Goal: Task Accomplishment & Management: Manage account settings

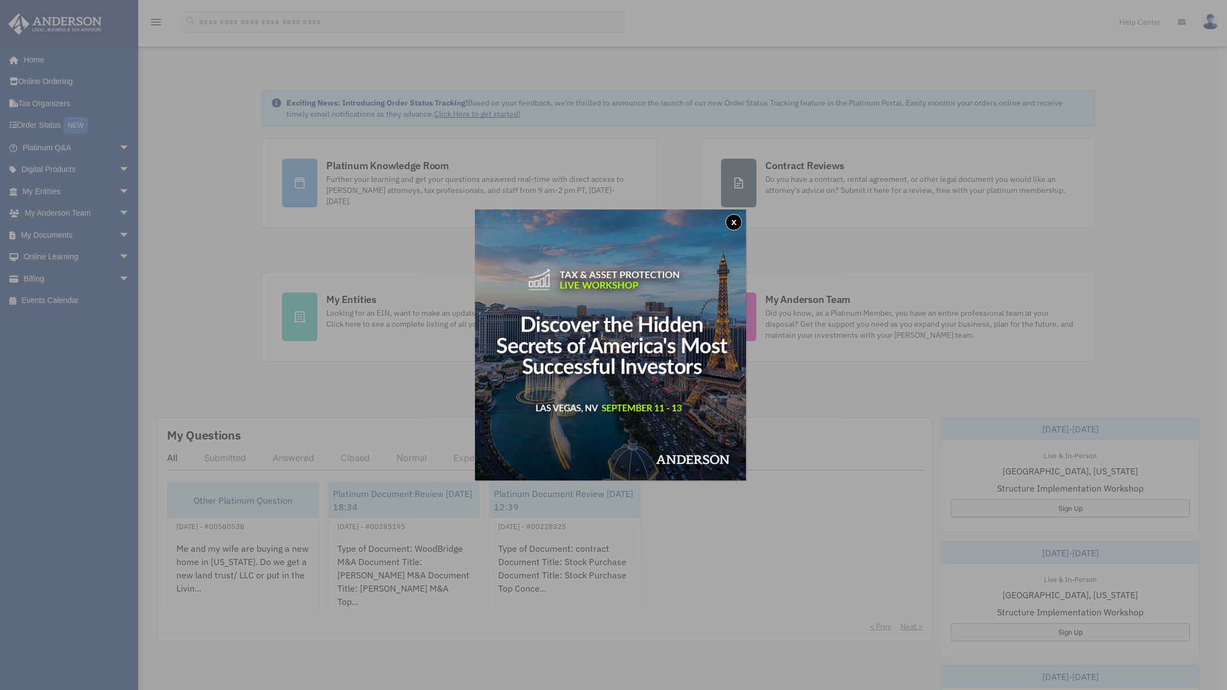
click at [738, 219] on button "x" at bounding box center [733, 222] width 17 height 17
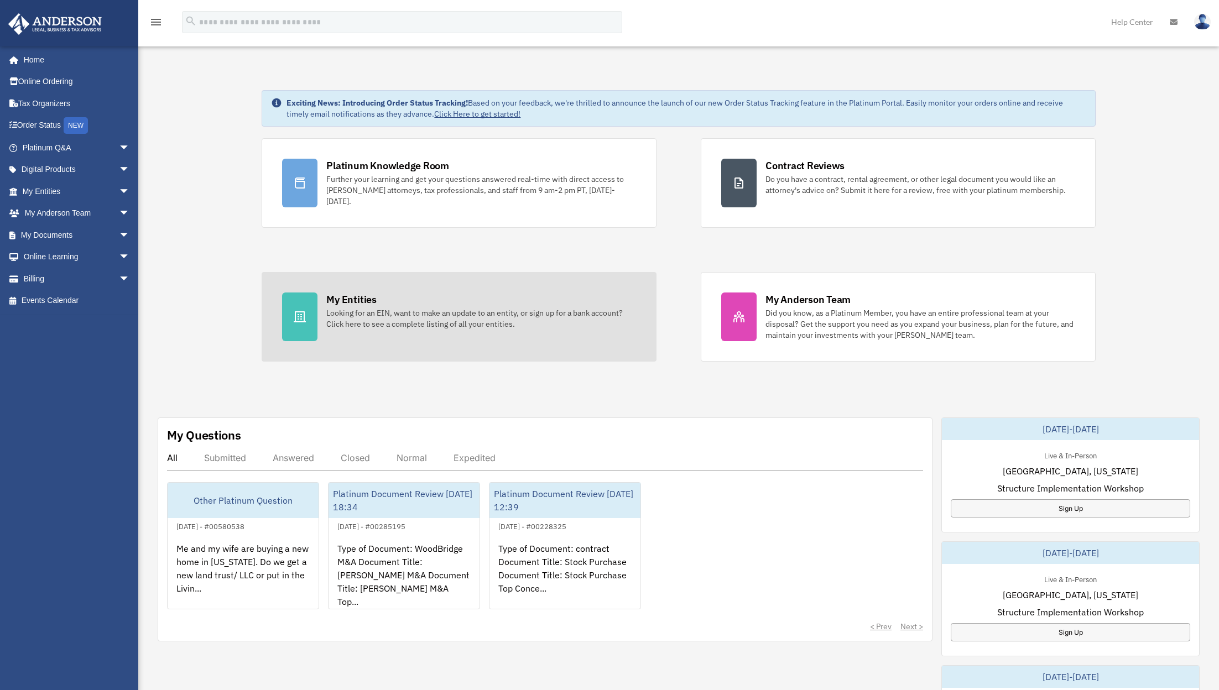
click at [401, 312] on div "Looking for an EIN, want to make an update to an entity, or sign up for a bank …" at bounding box center [481, 318] width 310 height 22
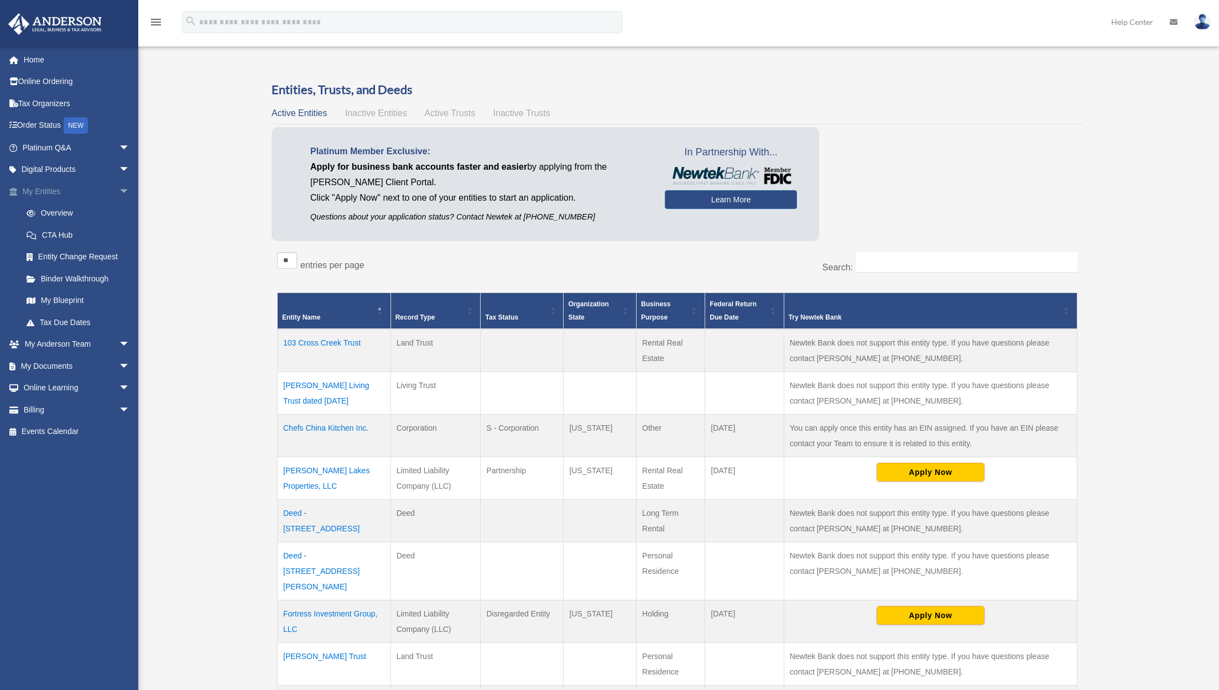
click at [62, 185] on link "My Entities arrow_drop_down" at bounding box center [77, 191] width 139 height 22
drag, startPoint x: 854, startPoint y: 360, endPoint x: 929, endPoint y: 367, distance: 75.4
click at [929, 367] on td "Newtek Bank does not support this entity type. If you have questions please con…" at bounding box center [929, 350] width 293 height 43
click at [119, 144] on span "arrow_drop_down" at bounding box center [130, 148] width 22 height 23
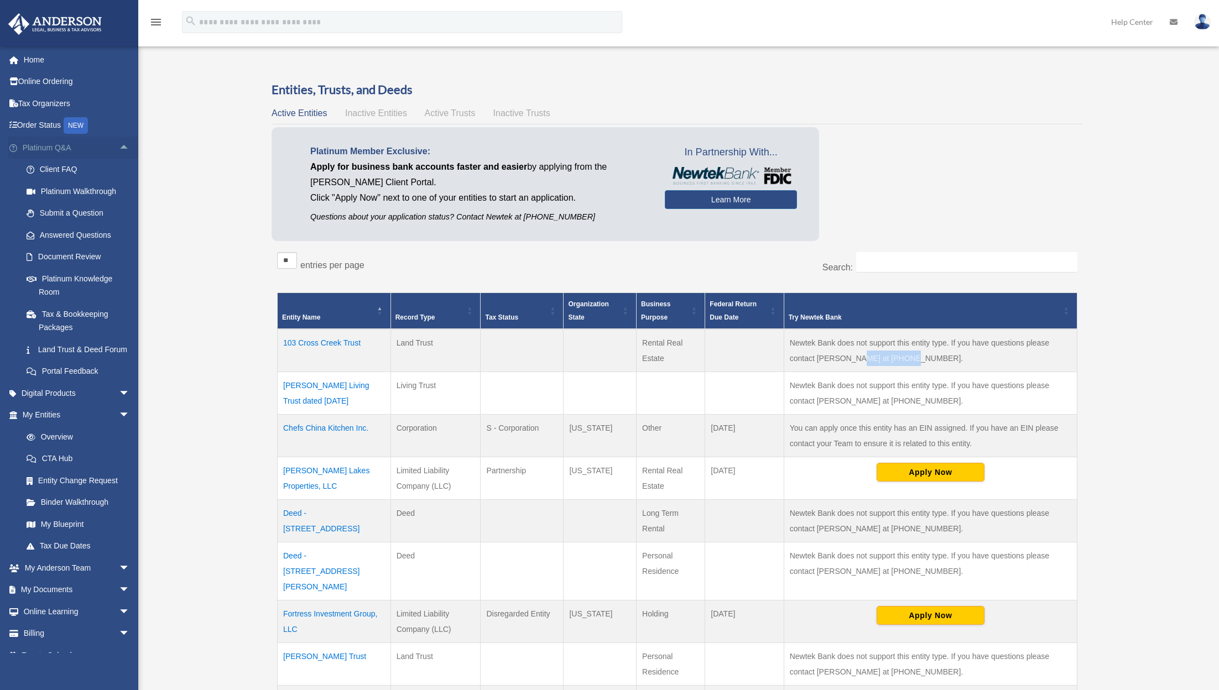
click at [119, 144] on span "arrow_drop_up" at bounding box center [130, 148] width 22 height 23
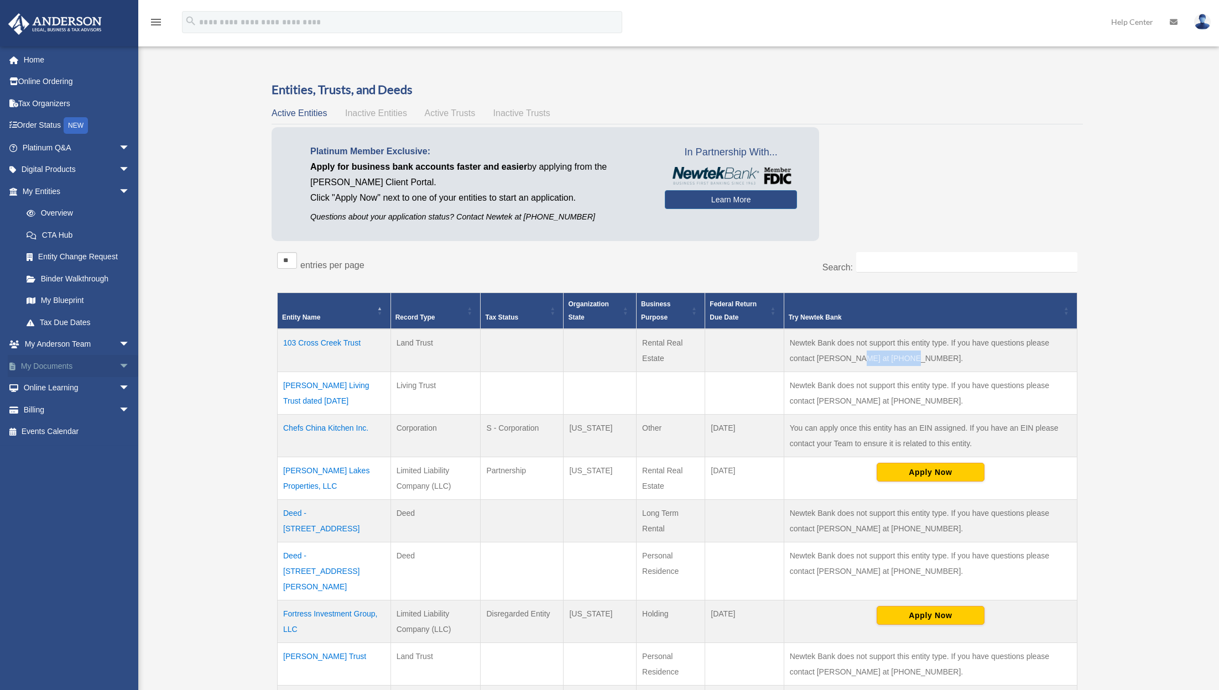
click at [93, 358] on link "My Documents arrow_drop_down" at bounding box center [77, 366] width 139 height 22
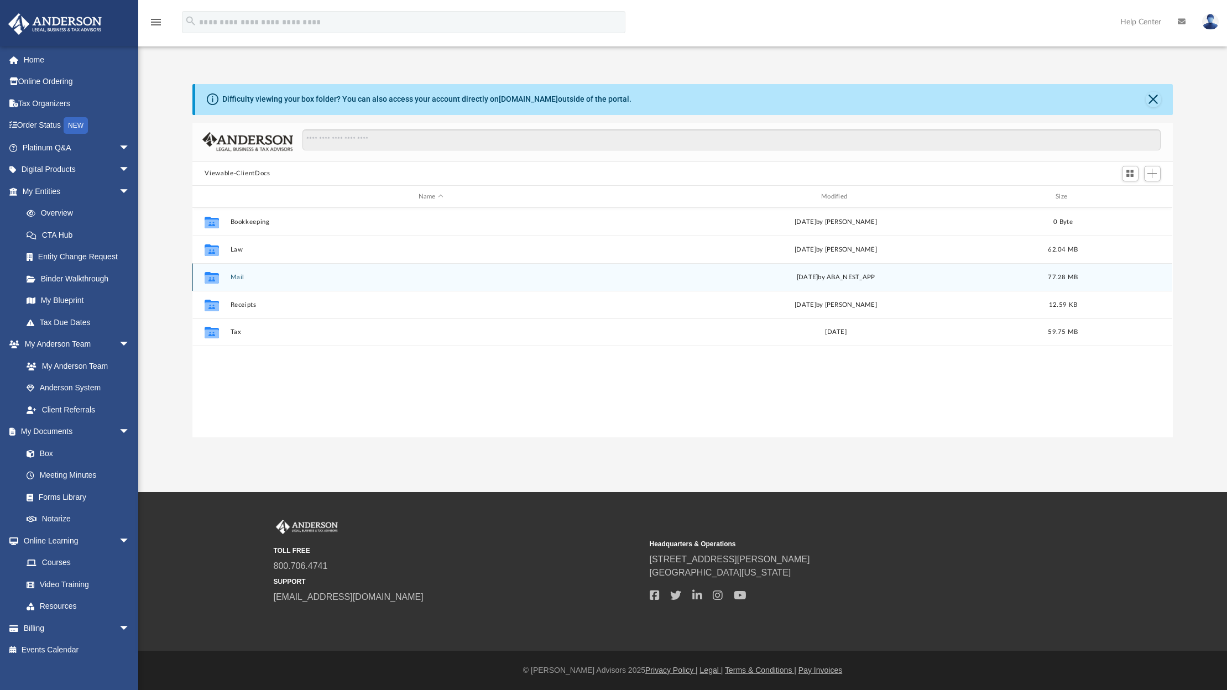
scroll to position [243, 971]
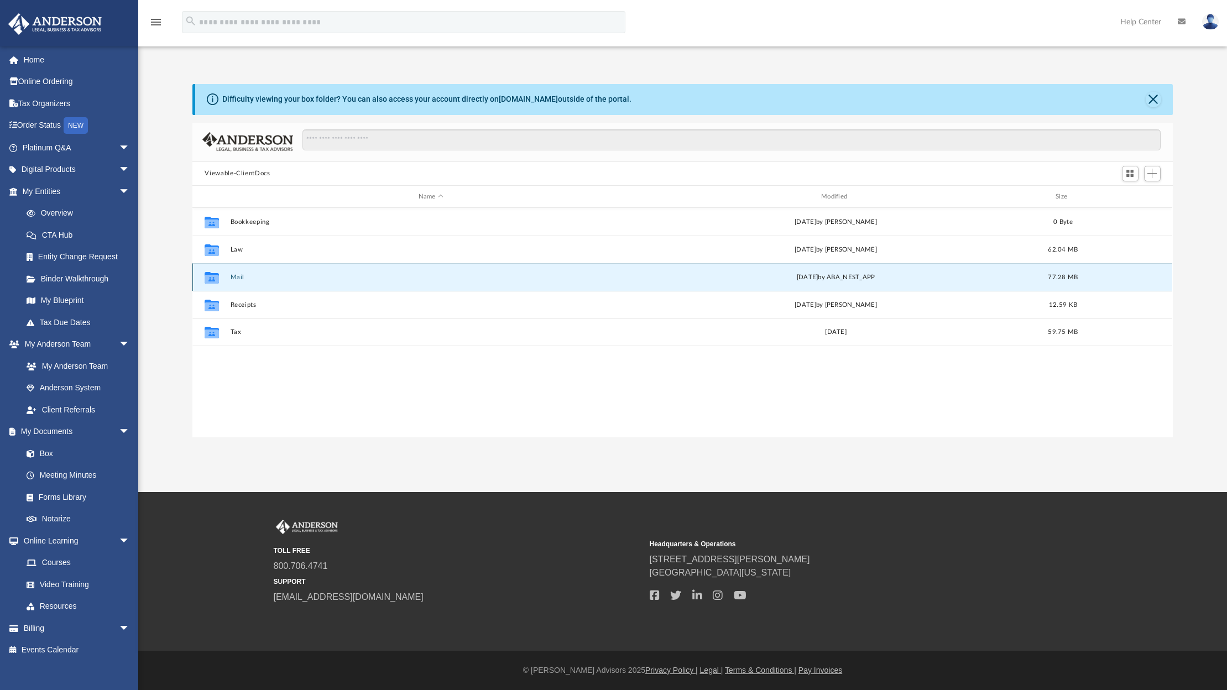
click at [243, 274] on button "Mail" at bounding box center [431, 277] width 400 height 7
click at [234, 274] on button "Mail" at bounding box center [431, 277] width 400 height 7
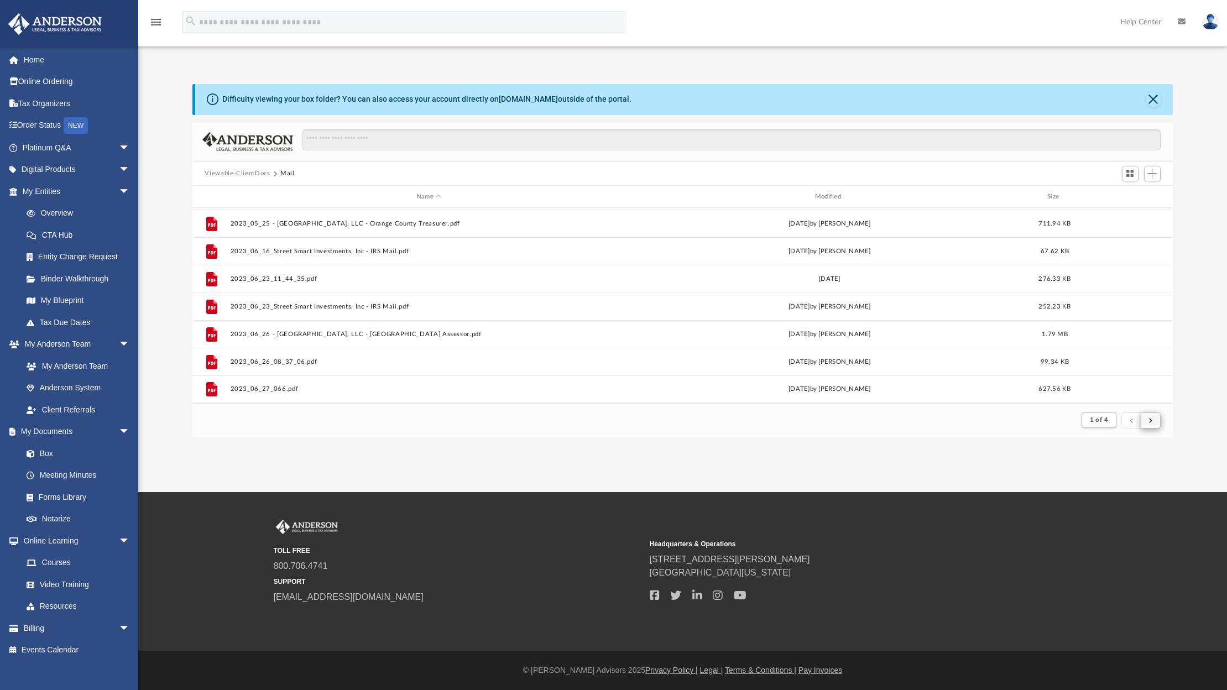
scroll to position [209, 971]
click at [1150, 416] on button "submit" at bounding box center [1151, 420] width 20 height 16
click at [827, 195] on div "Modified" at bounding box center [829, 197] width 396 height 10
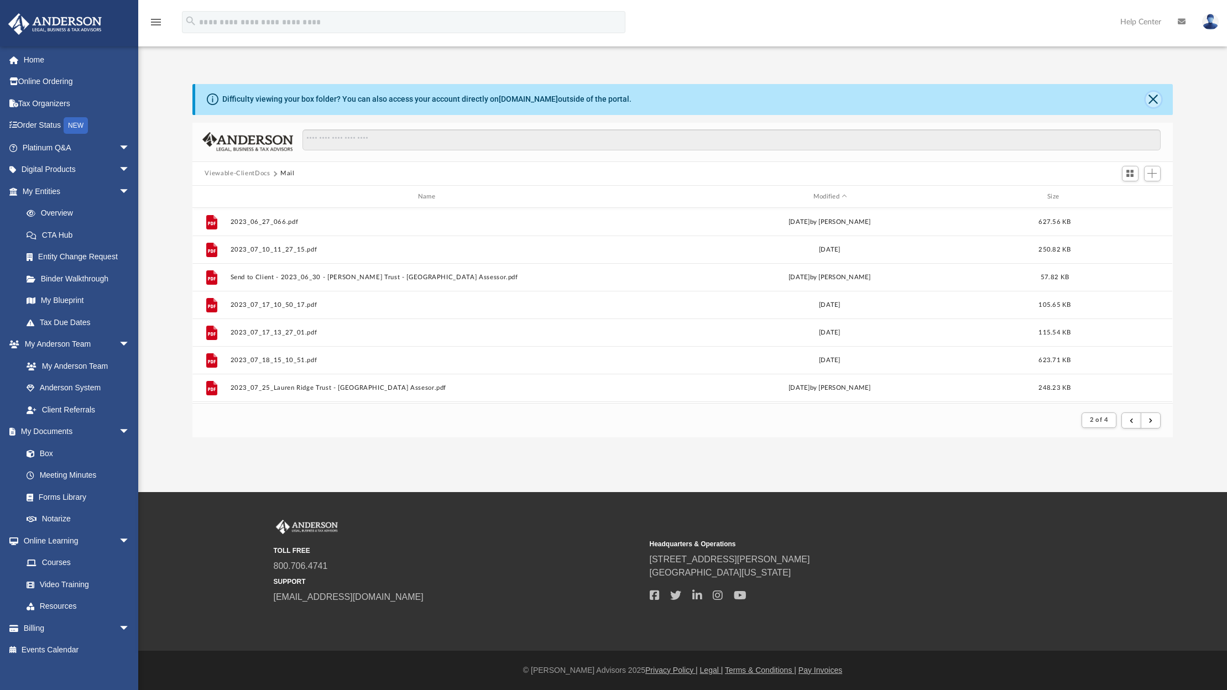
click at [1156, 95] on button "Close" at bounding box center [1153, 99] width 15 height 15
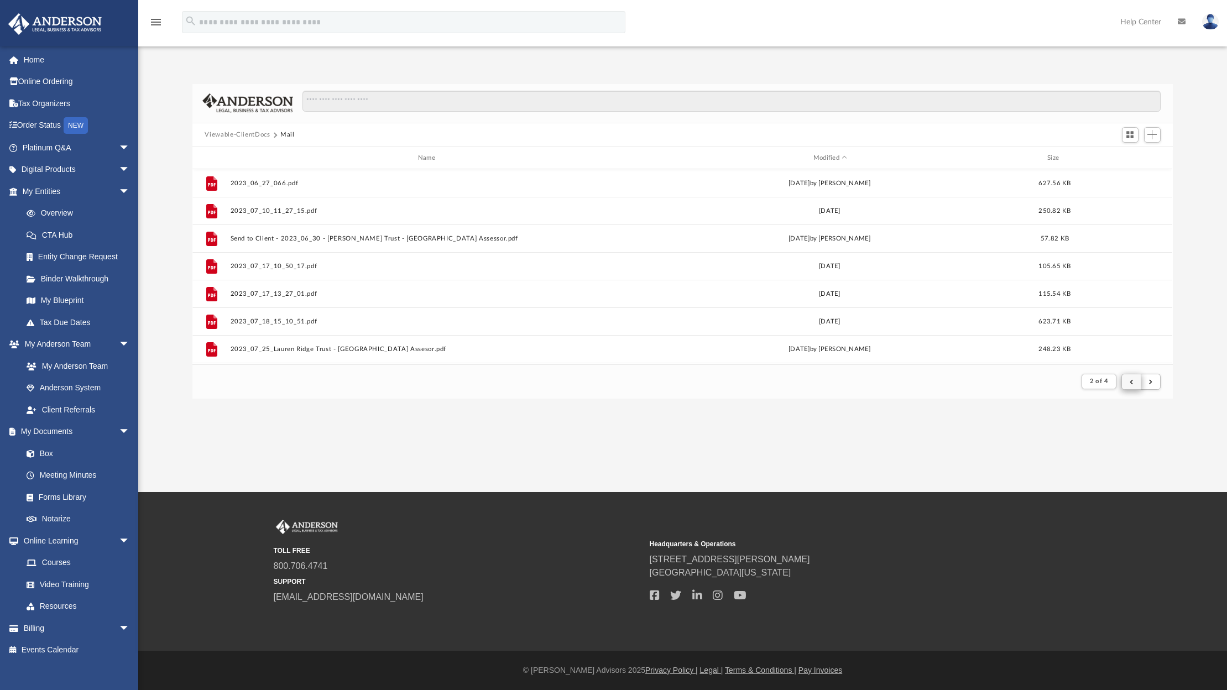
scroll to position [209, 971]
click at [1133, 384] on button "submit" at bounding box center [1131, 382] width 20 height 16
click at [1150, 383] on span "submit" at bounding box center [1150, 381] width 3 height 6
click at [1153, 379] on button "submit" at bounding box center [1151, 382] width 20 height 16
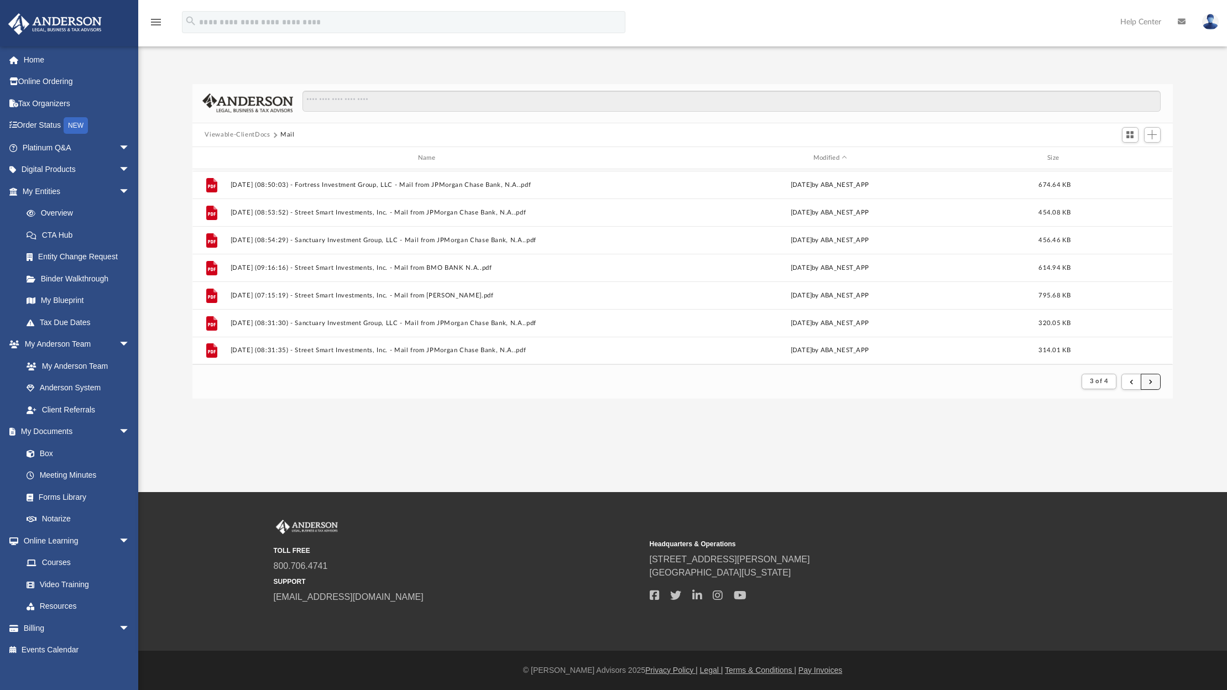
click at [1146, 386] on button "submit" at bounding box center [1151, 382] width 20 height 16
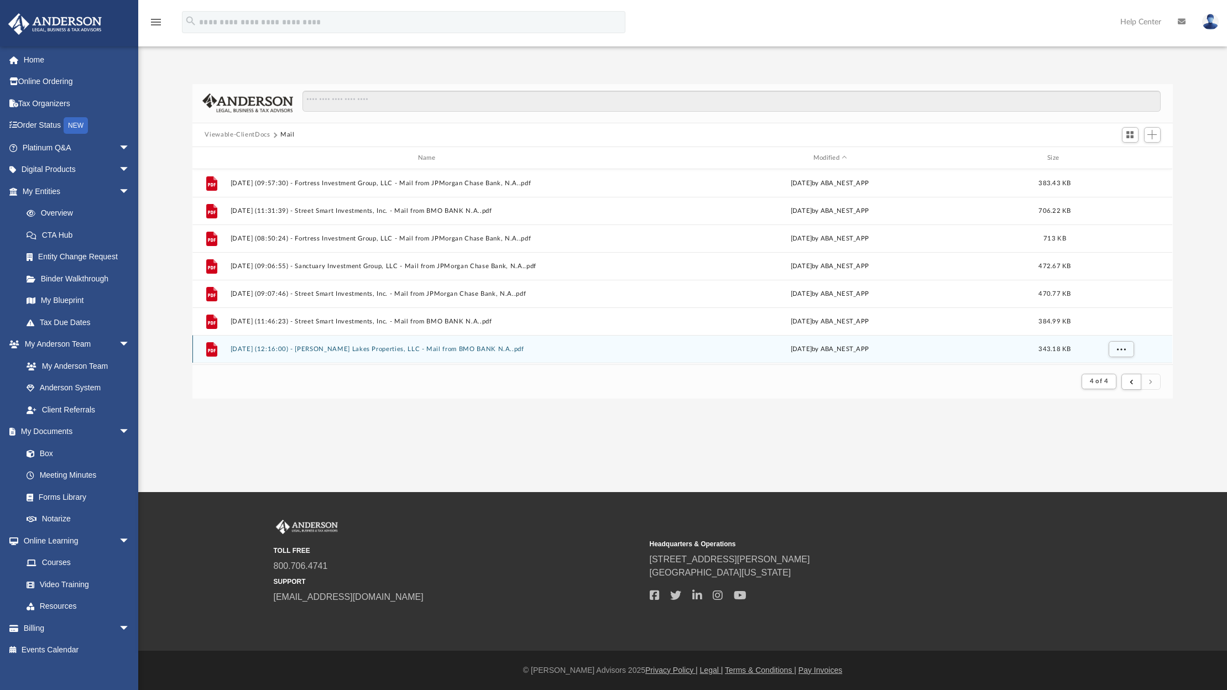
click at [334, 348] on button "2025.04.08 (12:16:00) - Davenport Lakes Properties, LLC - Mail from BMO BANK N.…" at bounding box center [429, 349] width 396 height 7
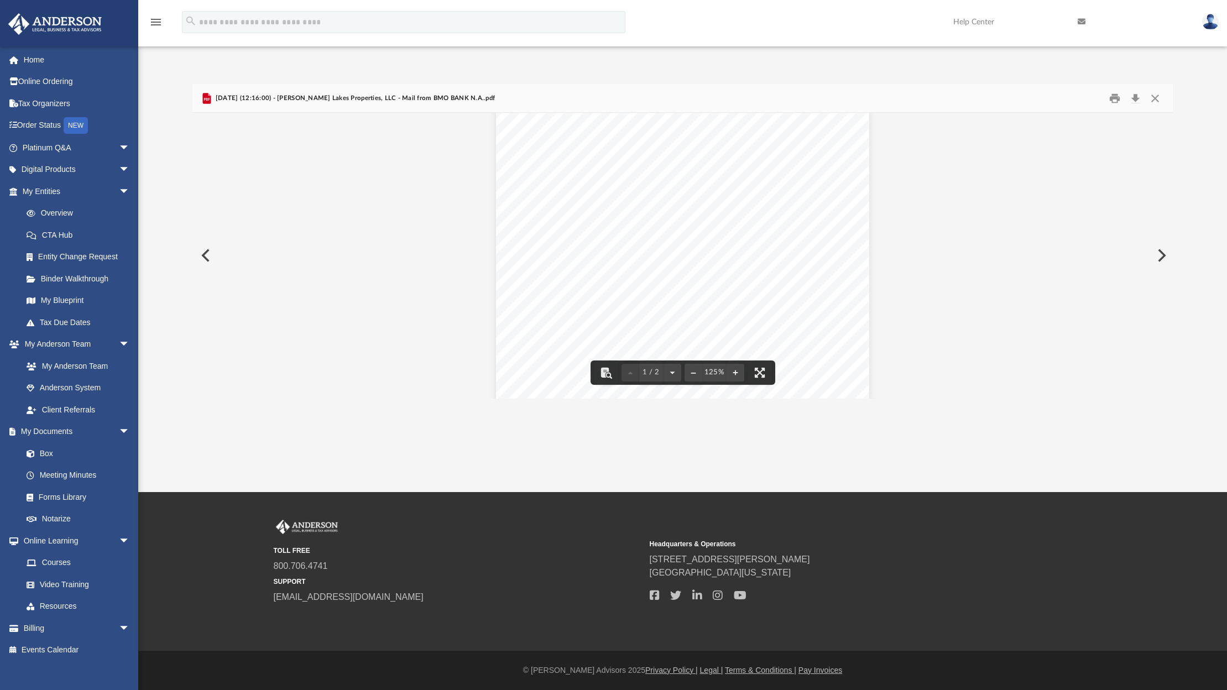
scroll to position [171, 0]
click at [1152, 97] on button "Close" at bounding box center [1155, 98] width 20 height 17
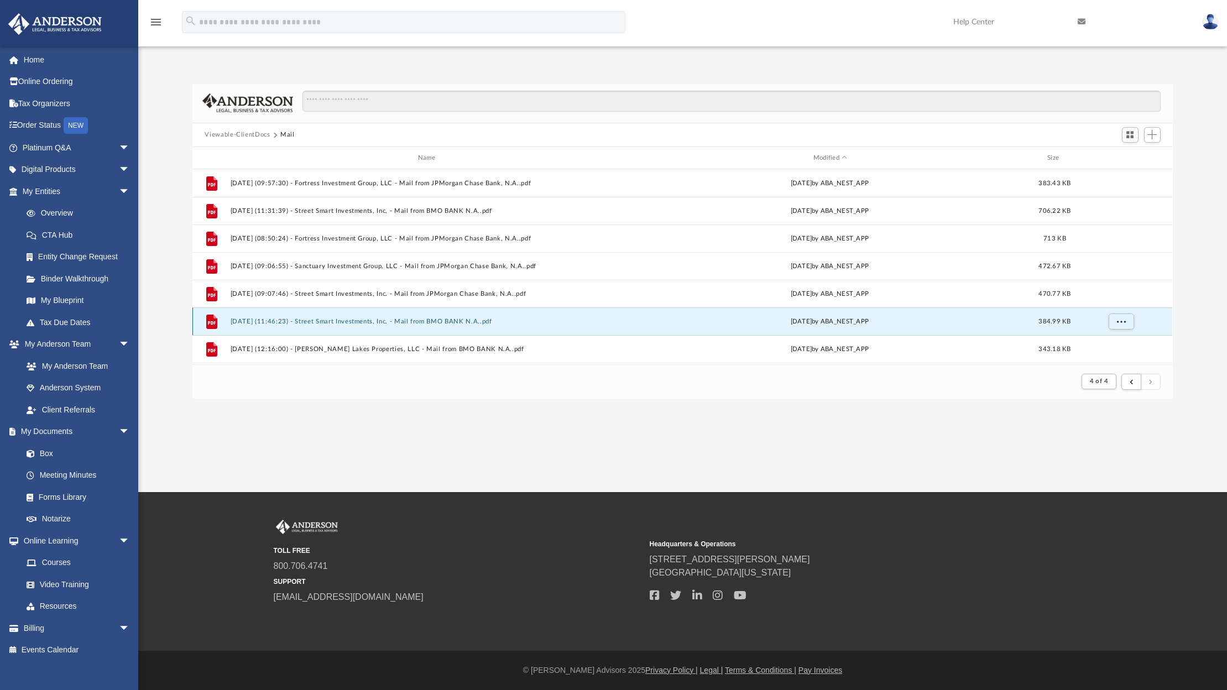
click at [385, 320] on button "2025.04.08 (11:46:23) - Street Smart Investments, Inc. - Mail from BMO BANK N.A…" at bounding box center [429, 321] width 396 height 7
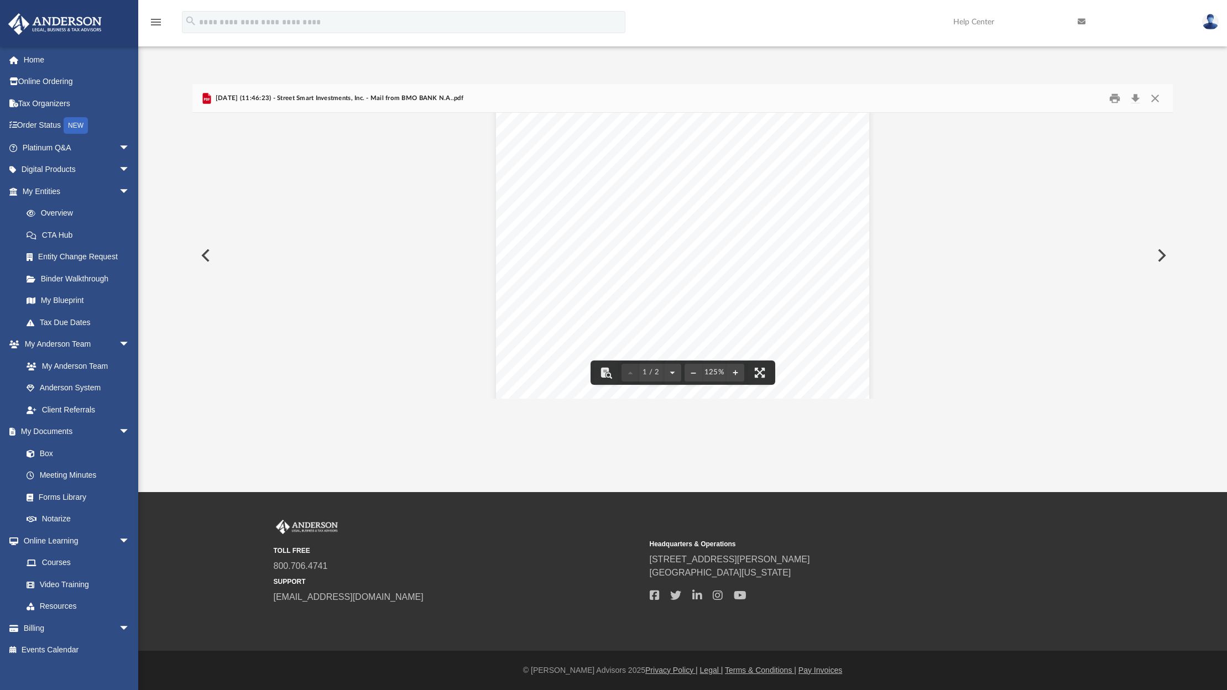
scroll to position [166, 0]
click at [1157, 98] on button "Close" at bounding box center [1155, 98] width 20 height 17
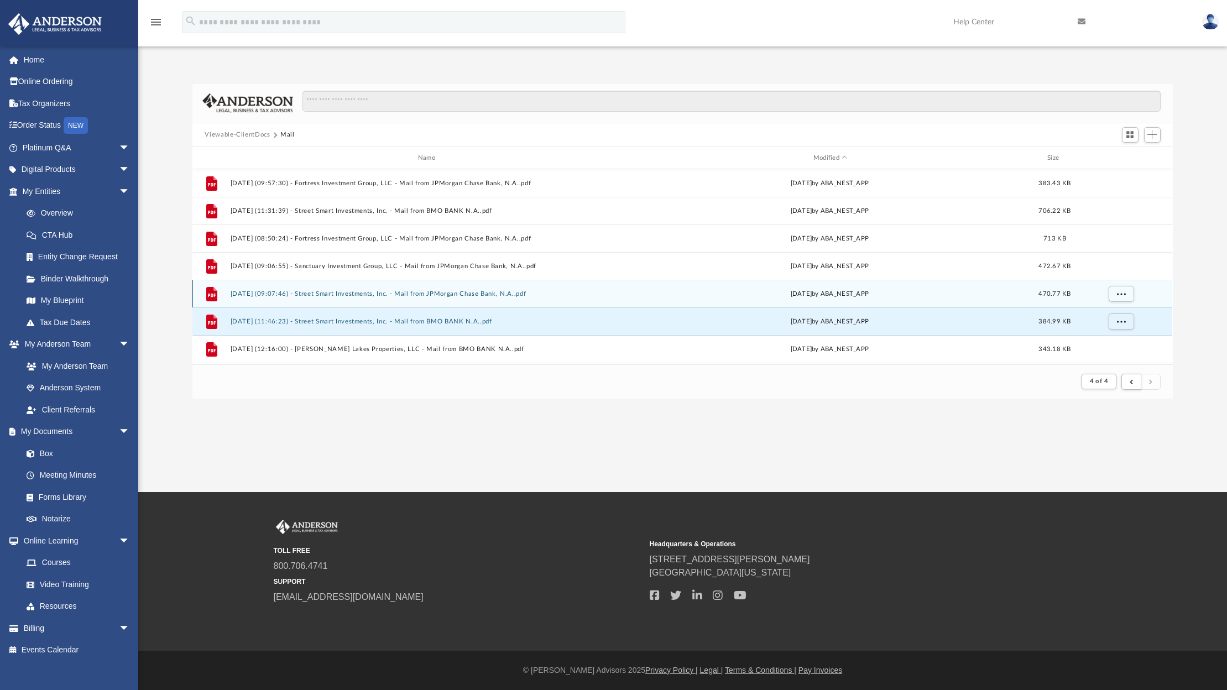
click at [457, 289] on div "File 2025.04.08 (09:07:46) - Street Smart Investments, Inc. - Mail from JPMorga…" at bounding box center [682, 294] width 980 height 28
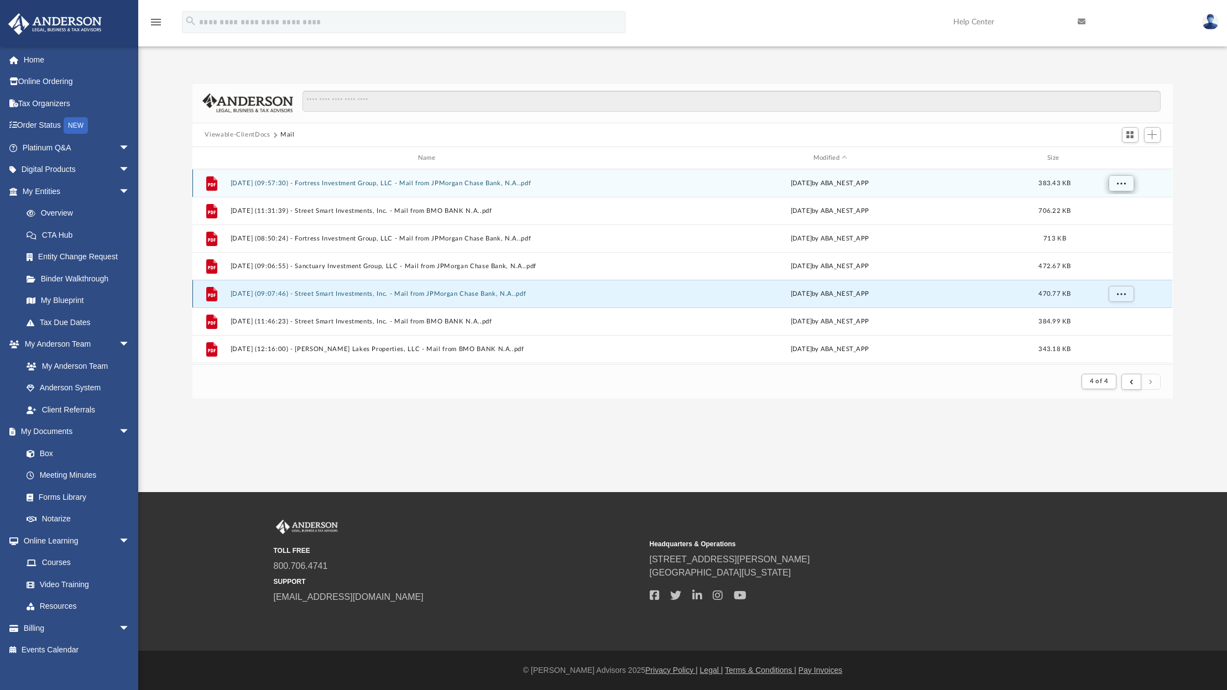
scroll to position [209, 971]
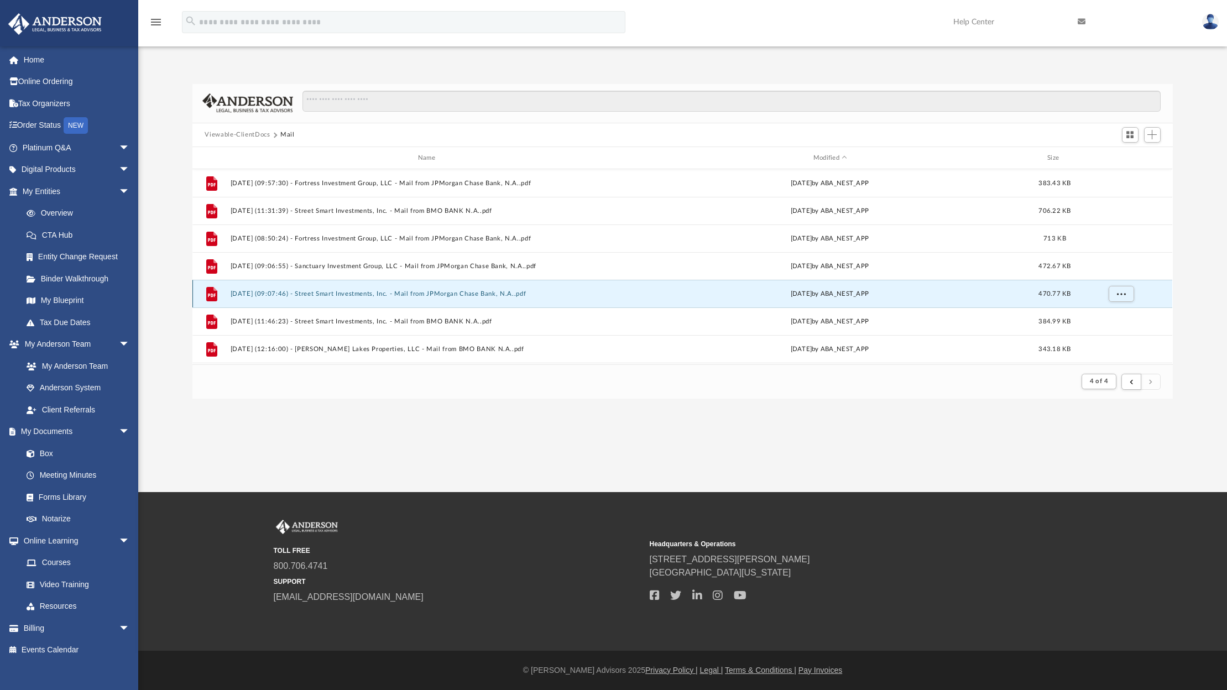
click at [395, 292] on button "2025.04.08 (09:07:46) - Street Smart Investments, Inc. - Mail from JPMorgan Cha…" at bounding box center [429, 293] width 396 height 7
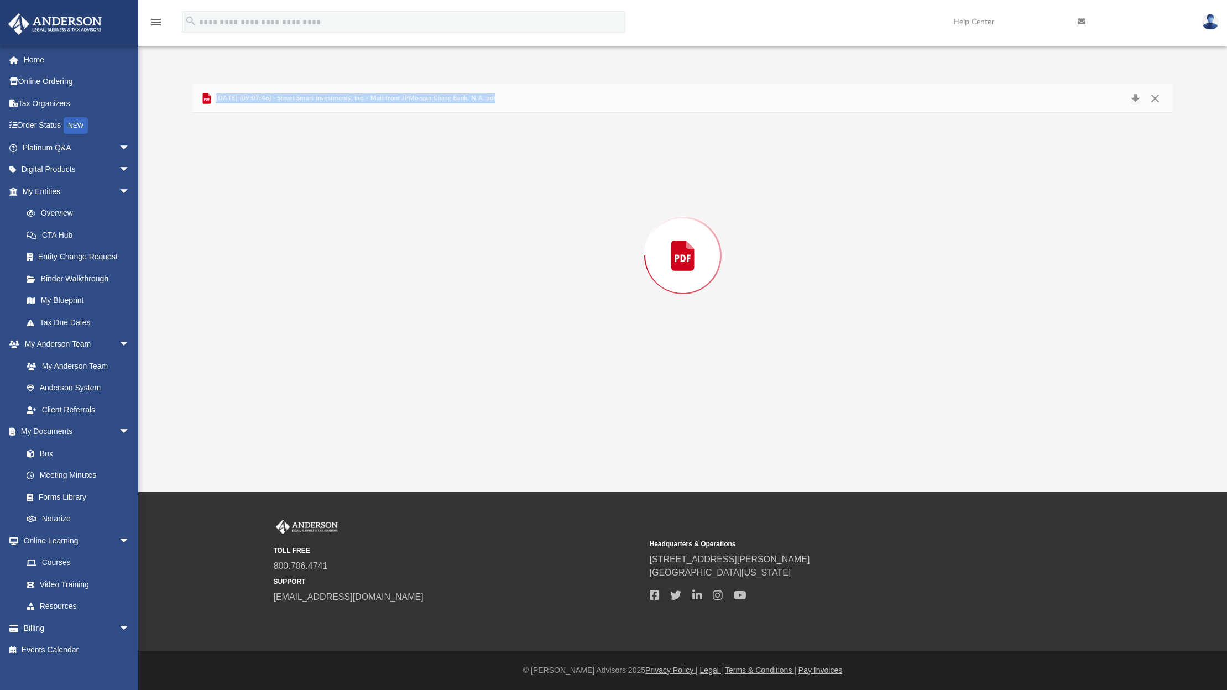
click at [395, 292] on div "Preview" at bounding box center [682, 255] width 980 height 285
click at [1154, 98] on button "Close" at bounding box center [1155, 98] width 20 height 17
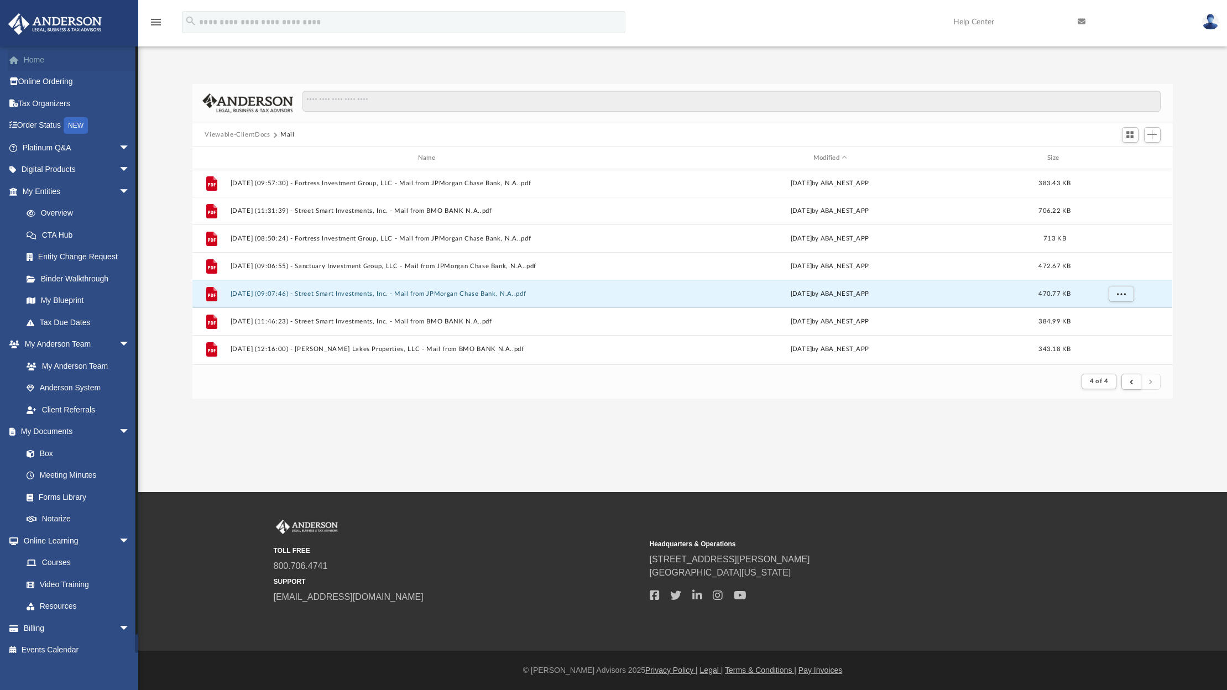
click at [40, 57] on link "Home" at bounding box center [77, 60] width 139 height 22
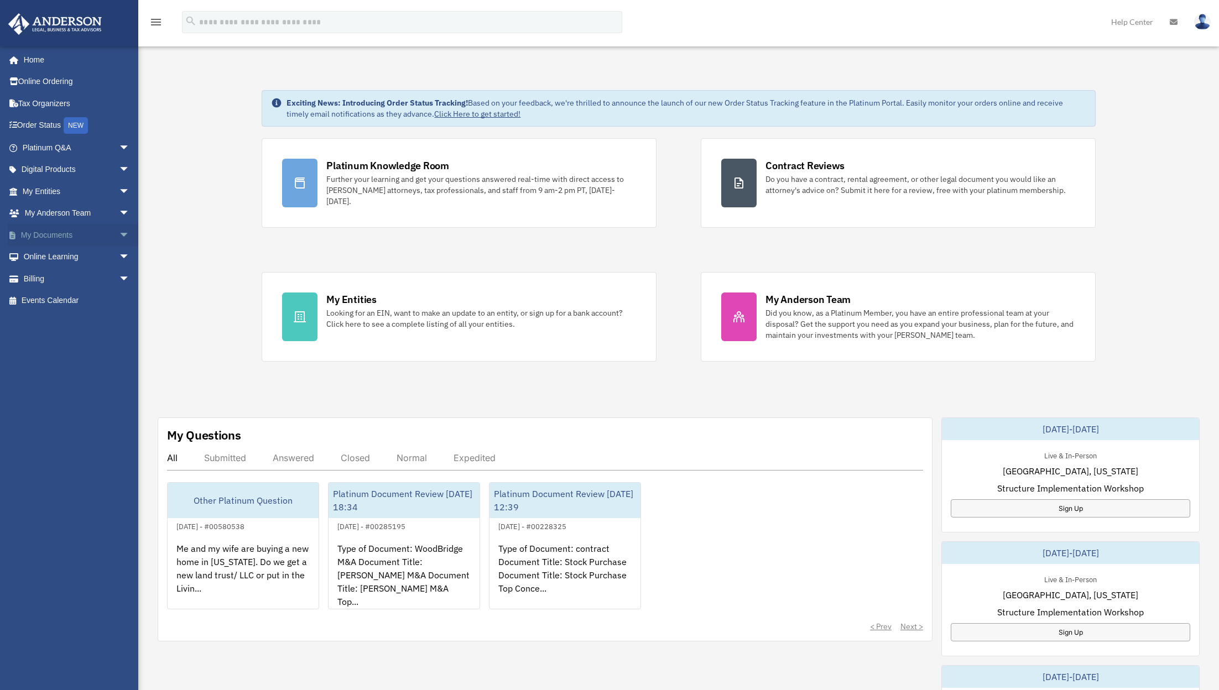
click at [64, 230] on link "My Documents arrow_drop_down" at bounding box center [77, 235] width 139 height 22
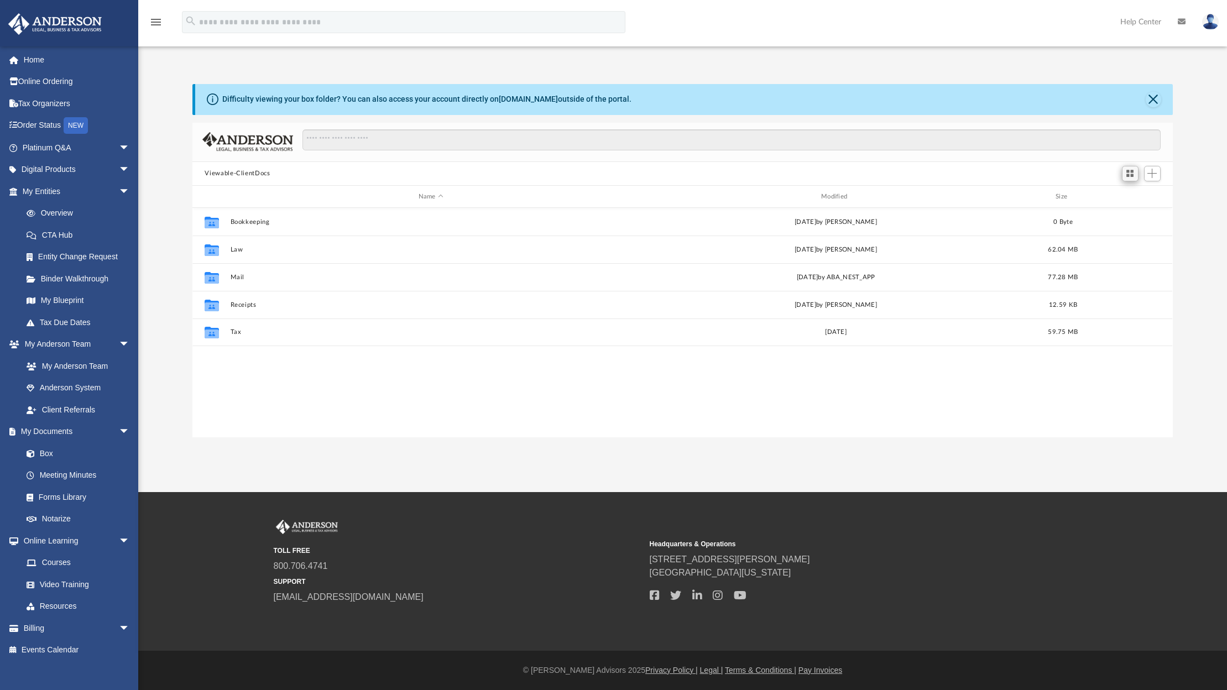
scroll to position [243, 971]
click at [1134, 177] on span "Switch to Grid View" at bounding box center [1129, 173] width 9 height 9
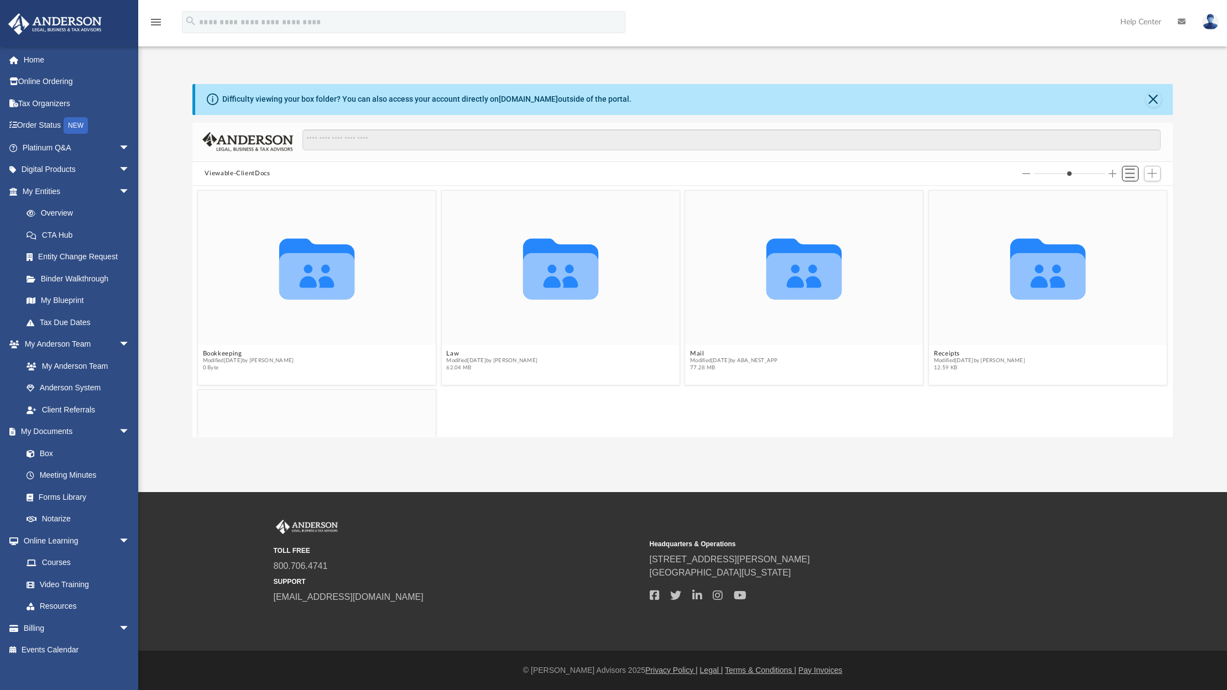
click at [1136, 173] on button "Switch to List View" at bounding box center [1130, 173] width 17 height 15
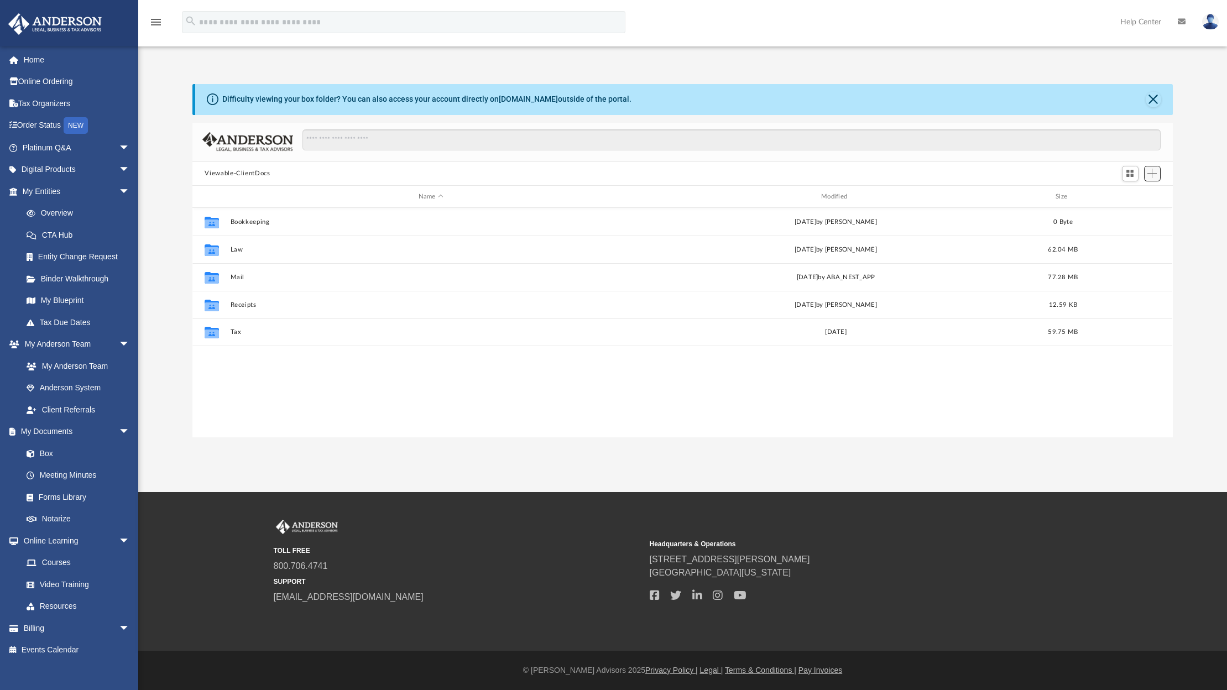
click at [1153, 173] on span "Add" at bounding box center [1151, 173] width 9 height 9
click at [1214, 18] on img at bounding box center [1210, 22] width 17 height 16
click at [1021, 98] on link "Logout" at bounding box center [1044, 96] width 111 height 23
